Goal: Task Accomplishment & Management: Use online tool/utility

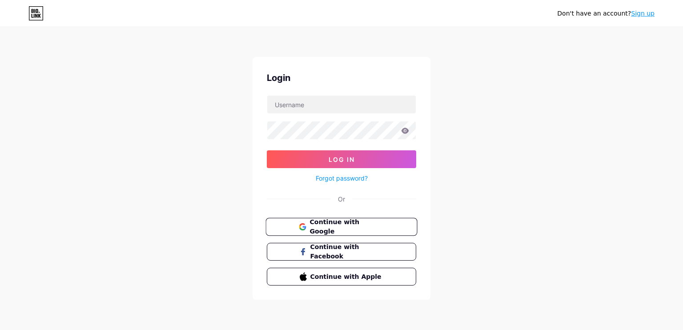
click at [348, 223] on span "Continue with Google" at bounding box center [346, 226] width 74 height 19
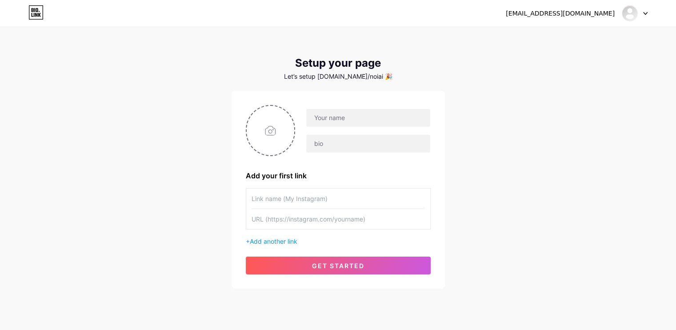
click at [650, 14] on div "noinguyenvan.ai@gmail.com Dashboard Logout" at bounding box center [338, 13] width 676 height 16
click at [645, 12] on icon at bounding box center [645, 13] width 4 height 3
click at [579, 61] on li "Logout" at bounding box center [592, 60] width 110 height 24
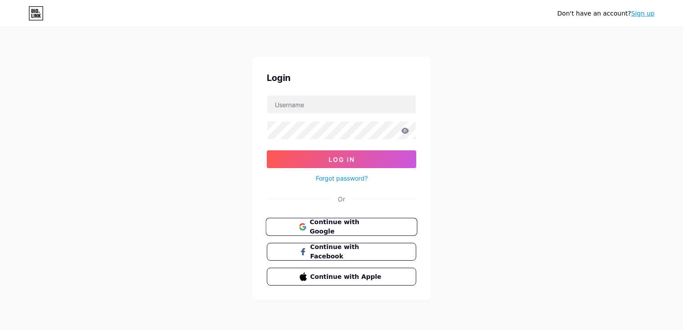
click at [344, 229] on span "Continue with Google" at bounding box center [346, 226] width 74 height 19
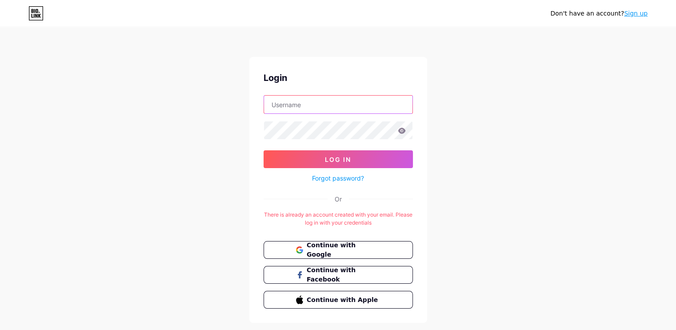
click at [296, 101] on input "text" at bounding box center [338, 105] width 148 height 18
type input "noinguyenvan.ai@gmail.com"
click at [264, 150] on button "Log In" at bounding box center [338, 159] width 149 height 18
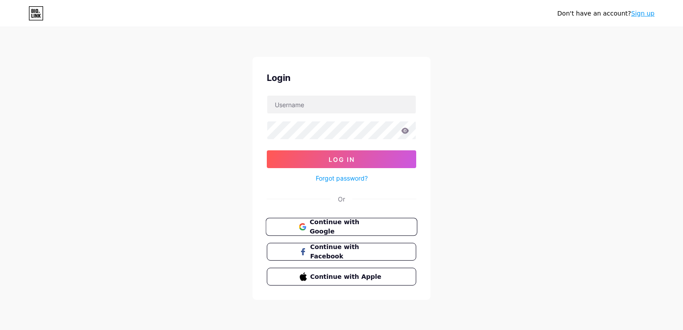
click at [363, 224] on span "Continue with Google" at bounding box center [346, 226] width 74 height 19
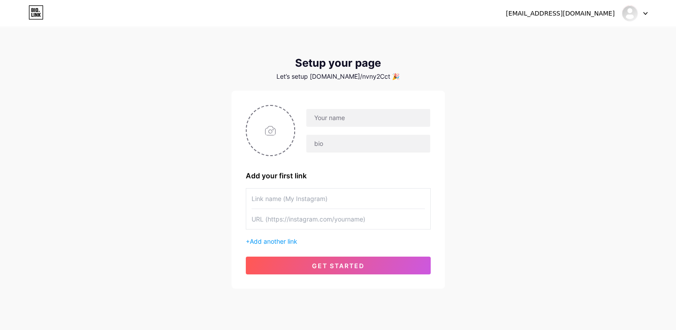
click at [644, 9] on div at bounding box center [635, 13] width 26 height 16
click at [564, 58] on li "Logout" at bounding box center [592, 60] width 110 height 24
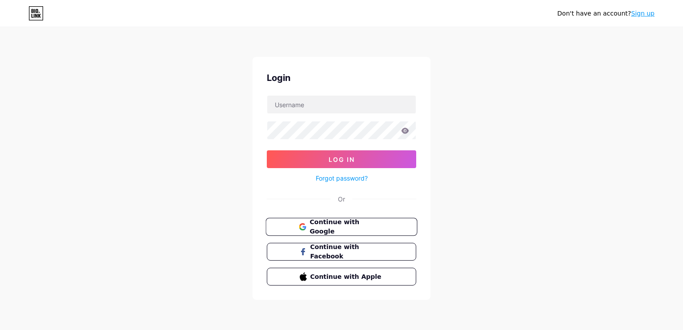
click at [357, 227] on span "Continue with Google" at bounding box center [346, 226] width 74 height 19
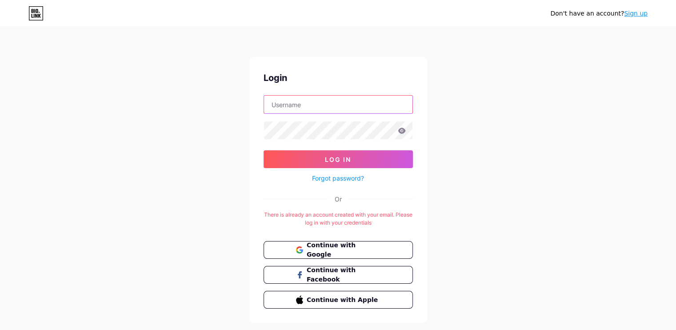
click at [298, 108] on input "text" at bounding box center [338, 105] width 148 height 18
type input "[EMAIL_ADDRESS][DOMAIN_NAME]"
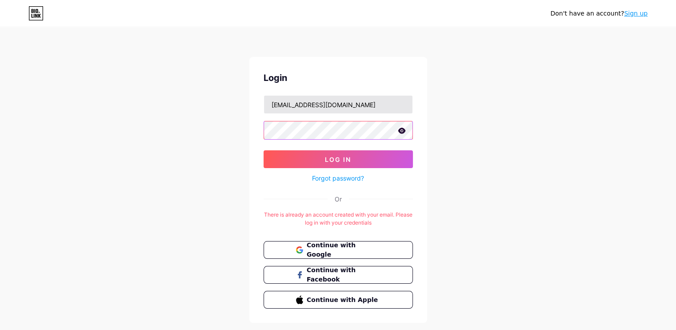
click at [264, 150] on button "Log In" at bounding box center [338, 159] width 149 height 18
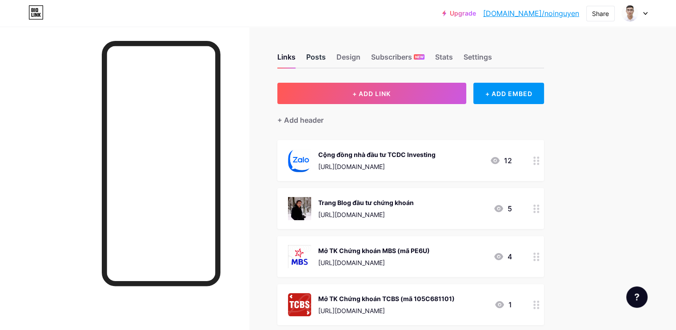
click at [326, 52] on div "Posts" at bounding box center [316, 60] width 20 height 16
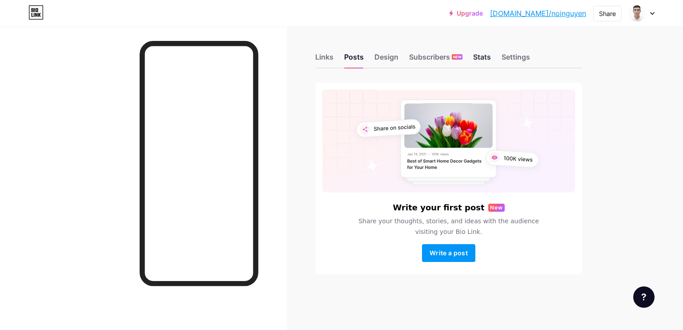
click at [485, 51] on div "Links Posts Design Subscribers NEW Stats Settings" at bounding box center [448, 52] width 267 height 31
click at [484, 55] on div "Stats" at bounding box center [482, 60] width 18 height 16
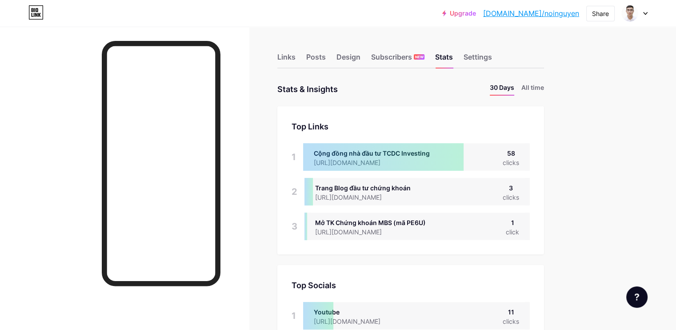
scroll to position [330, 676]
click at [492, 54] on div "Settings" at bounding box center [478, 60] width 28 height 16
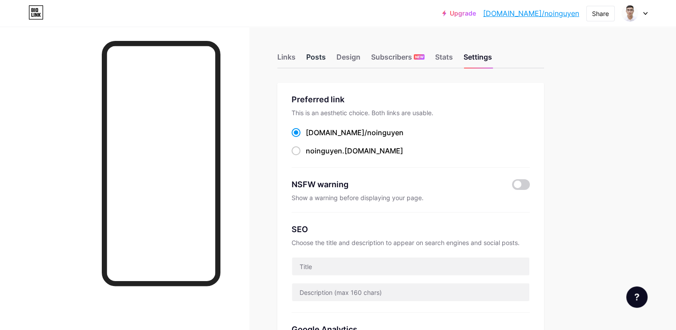
click at [326, 53] on div "Posts" at bounding box center [316, 60] width 20 height 16
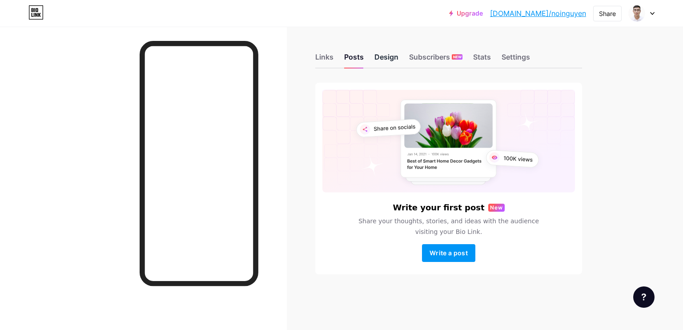
click at [389, 57] on div "Design" at bounding box center [386, 60] width 24 height 16
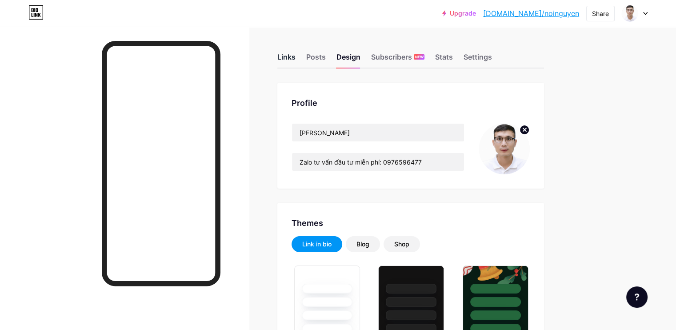
click at [296, 57] on div "Links" at bounding box center [286, 60] width 18 height 16
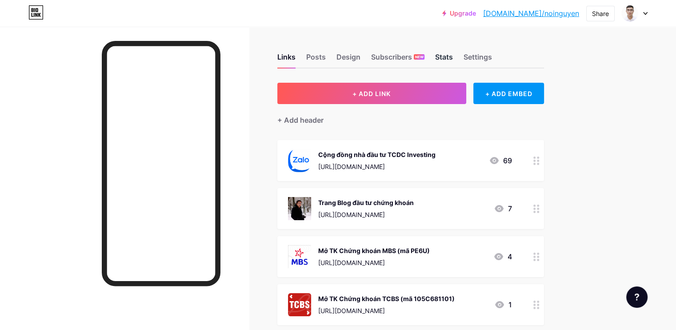
click at [453, 53] on div "Stats" at bounding box center [444, 60] width 18 height 16
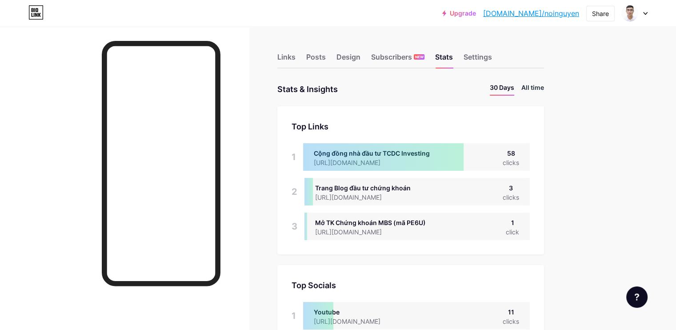
click at [544, 83] on li "All time" at bounding box center [532, 89] width 23 height 13
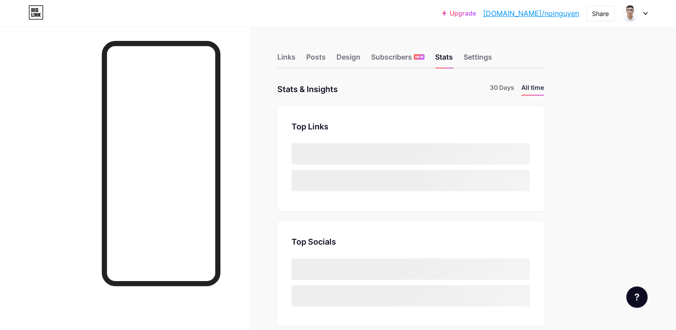
scroll to position [330, 676]
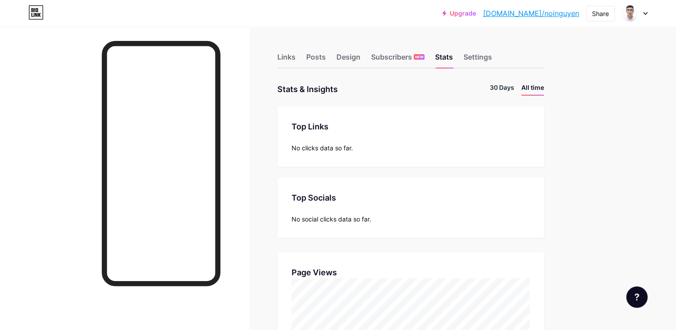
click at [514, 87] on li "30 Days" at bounding box center [502, 89] width 24 height 13
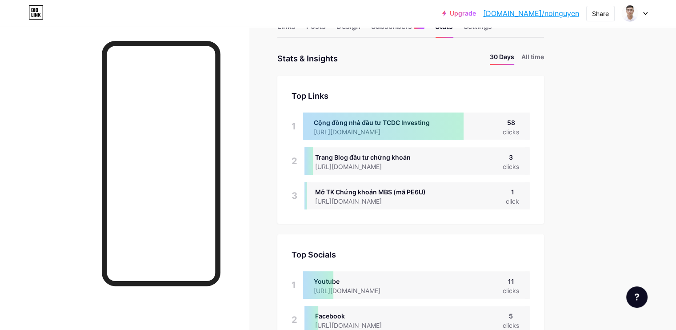
scroll to position [0, 0]
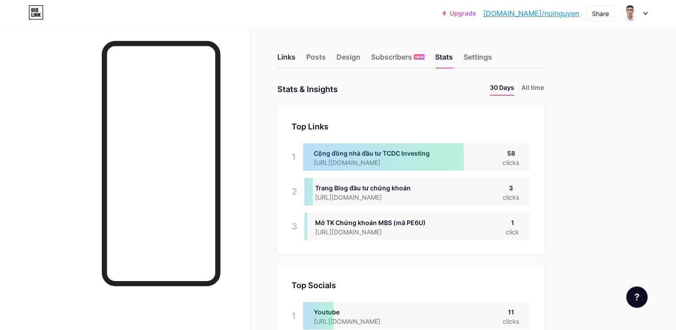
click at [296, 52] on div "Links" at bounding box center [286, 60] width 18 height 16
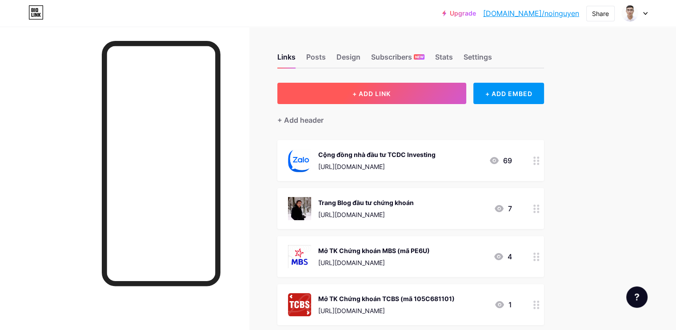
click at [453, 87] on button "+ ADD LINK" at bounding box center [371, 93] width 189 height 21
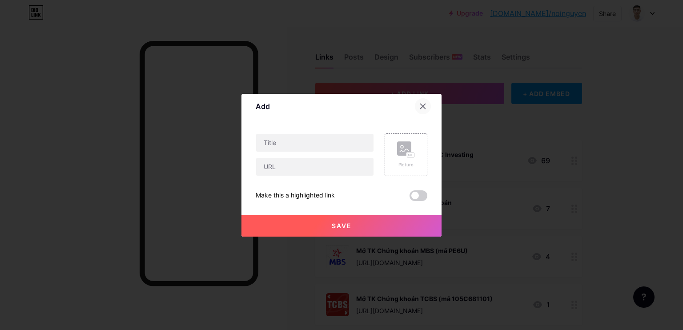
click at [423, 105] on div at bounding box center [423, 106] width 16 height 16
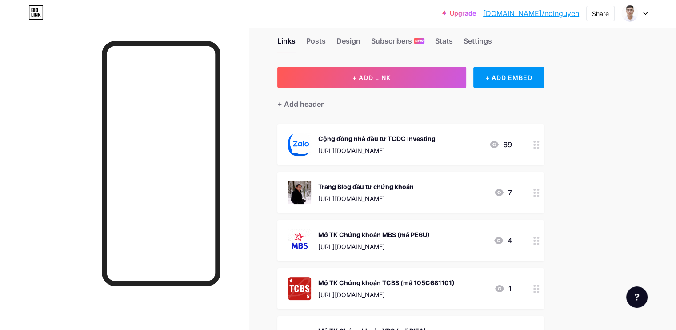
scroll to position [12, 0]
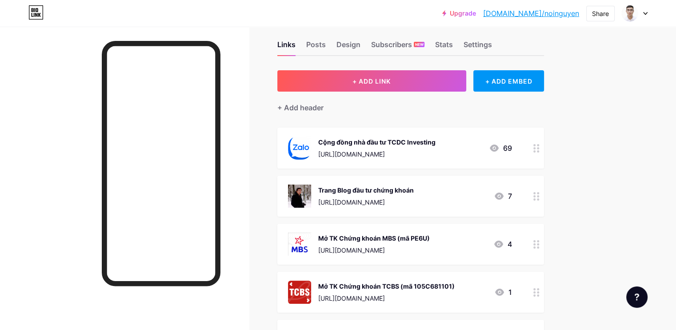
click at [638, 60] on div "Upgrade [DOMAIN_NAME]/noingu... [DOMAIN_NAME]/noinguyen Share Switch accounts […" at bounding box center [338, 293] width 676 height 610
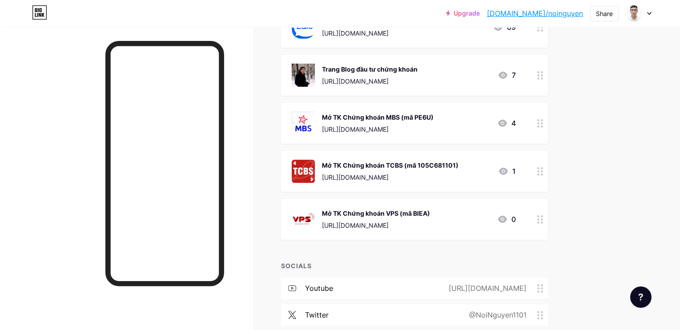
scroll to position [0, 0]
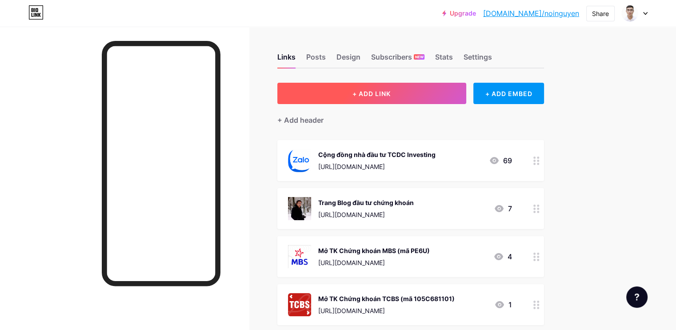
click at [404, 88] on button "+ ADD LINK" at bounding box center [371, 93] width 189 height 21
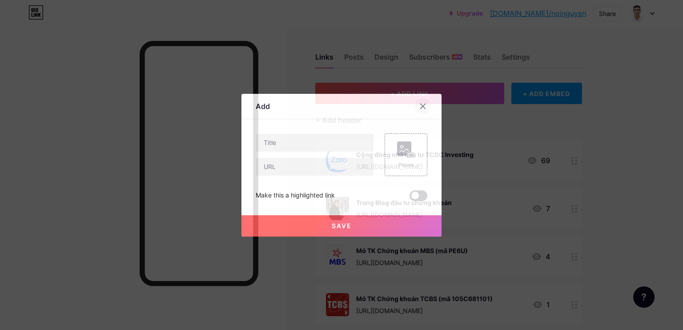
click at [417, 102] on div at bounding box center [423, 106] width 16 height 16
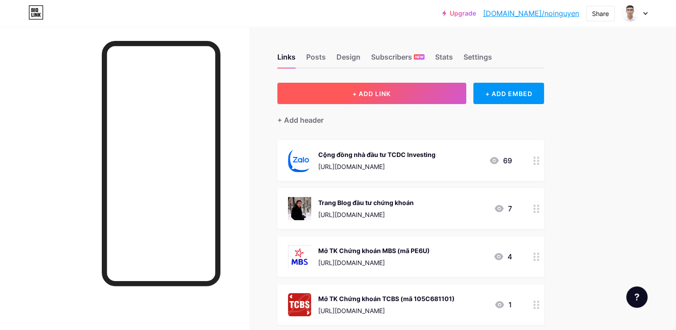
click at [436, 94] on button "+ ADD LINK" at bounding box center [371, 93] width 189 height 21
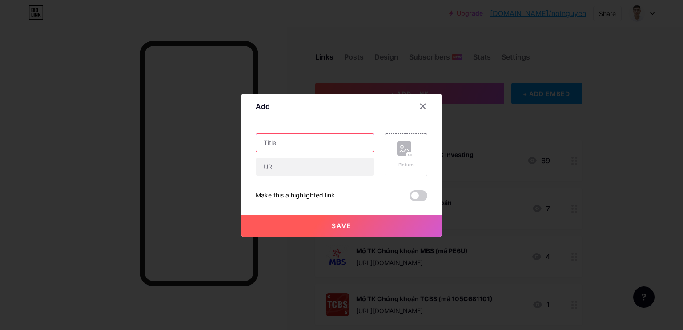
click at [269, 144] on input "text" at bounding box center [314, 143] width 117 height 18
type input "Tải báo cáo phân tích cổ phiếu"
click at [294, 168] on input "text" at bounding box center [314, 167] width 117 height 18
paste input "[URL][DOMAIN_NAME]"
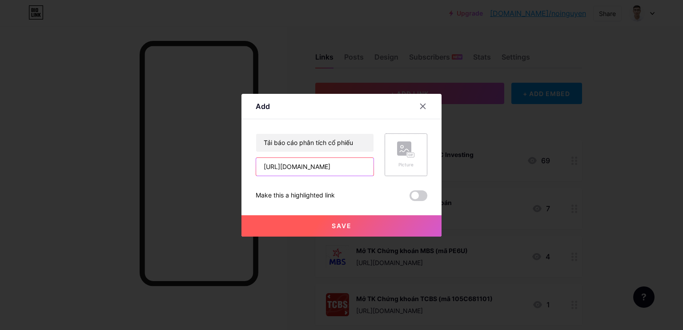
type input "[URL][DOMAIN_NAME]"
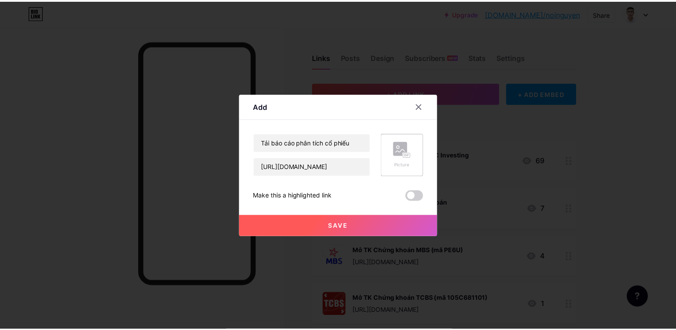
scroll to position [0, 0]
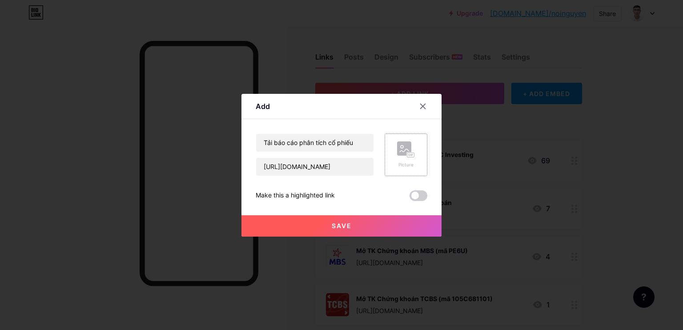
click at [408, 145] on icon at bounding box center [406, 149] width 18 height 16
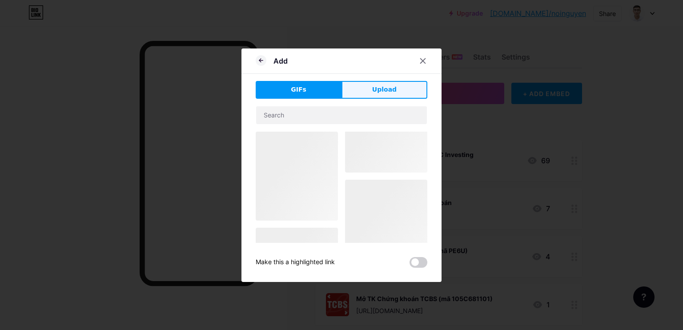
click at [380, 88] on span "Upload" at bounding box center [384, 89] width 24 height 9
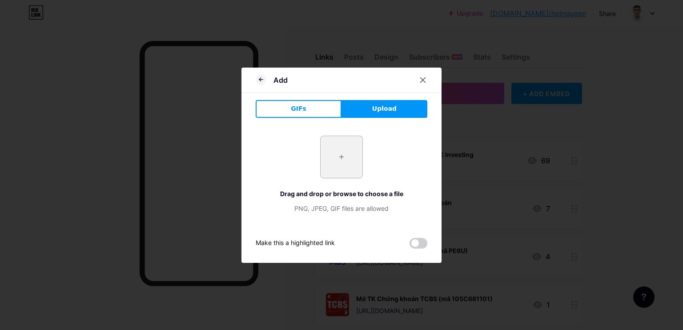
click at [347, 157] on input "file" at bounding box center [341, 157] width 42 height 42
type input "C:\fakepath\stock-exchange-market-with-chart-png.jpg"
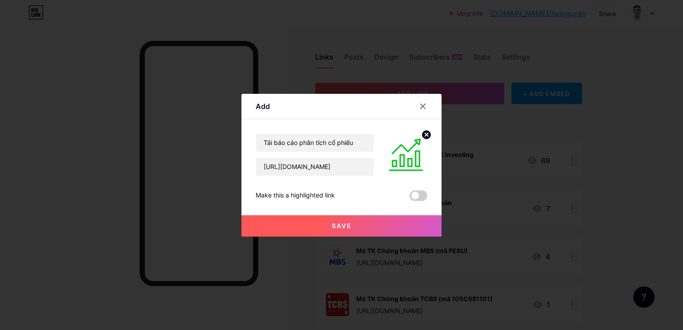
click at [347, 219] on button "Save" at bounding box center [341, 225] width 200 height 21
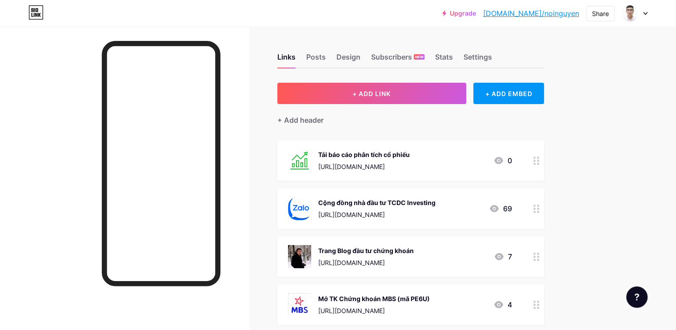
click at [635, 137] on div "Upgrade [DOMAIN_NAME]/noingu... [DOMAIN_NAME]/noinguyen Share Switch accounts […" at bounding box center [338, 329] width 676 height 658
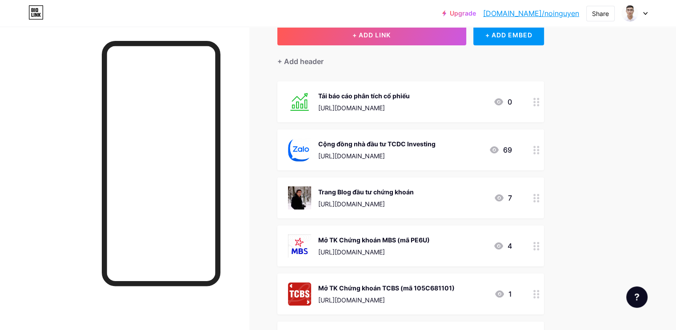
scroll to position [178, 0]
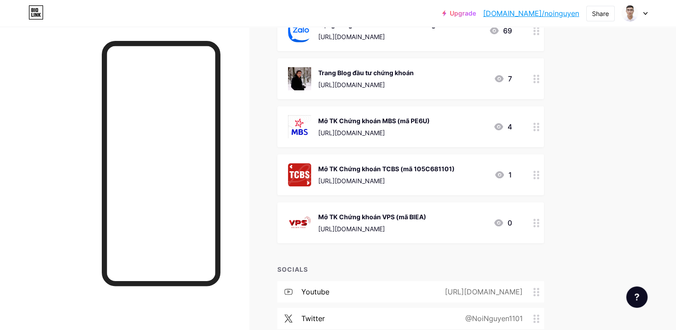
click at [503, 222] on icon at bounding box center [498, 222] width 9 height 7
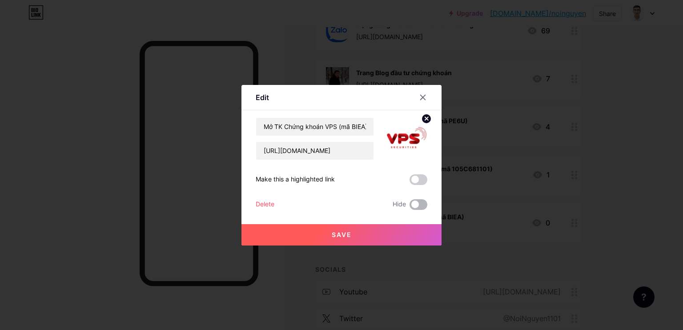
click at [417, 204] on span at bounding box center [418, 204] width 18 height 11
click at [409, 207] on input "checkbox" at bounding box center [409, 207] width 0 height 0
click at [366, 231] on button "Save" at bounding box center [341, 234] width 200 height 21
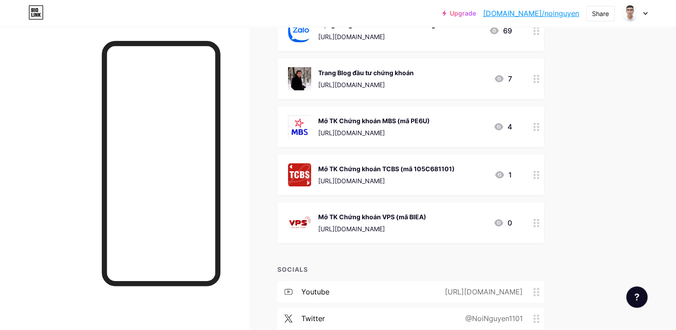
click at [644, 160] on div "Upgrade [DOMAIN_NAME]/noingu... [DOMAIN_NAME]/noinguyen Share Switch accounts […" at bounding box center [338, 151] width 676 height 658
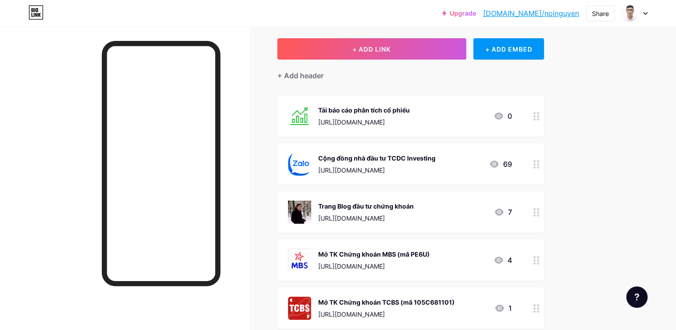
scroll to position [0, 0]
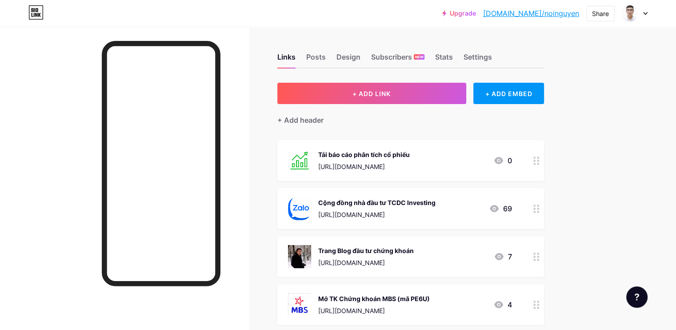
click at [360, 155] on div "Tải báo cáo phân tích cổ phiếu" at bounding box center [364, 154] width 92 height 9
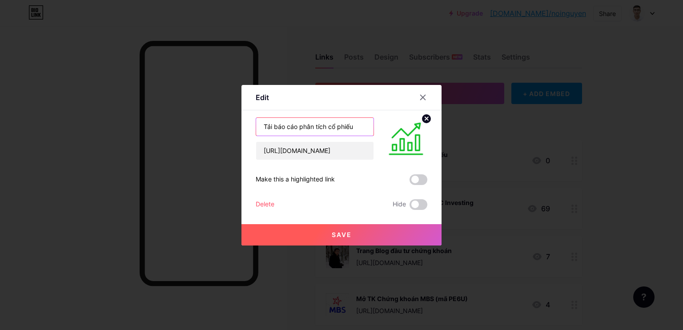
drag, startPoint x: 268, startPoint y: 127, endPoint x: 264, endPoint y: 125, distance: 5.0
click at [264, 125] on input "Tải báo cáo phân tích cổ phiếu" at bounding box center [314, 127] width 117 height 18
type input "Tổng hợp báo cáo phân tích cổ phiếu"
click at [332, 237] on span "Save" at bounding box center [342, 235] width 20 height 8
